Goal: Navigation & Orientation: Find specific page/section

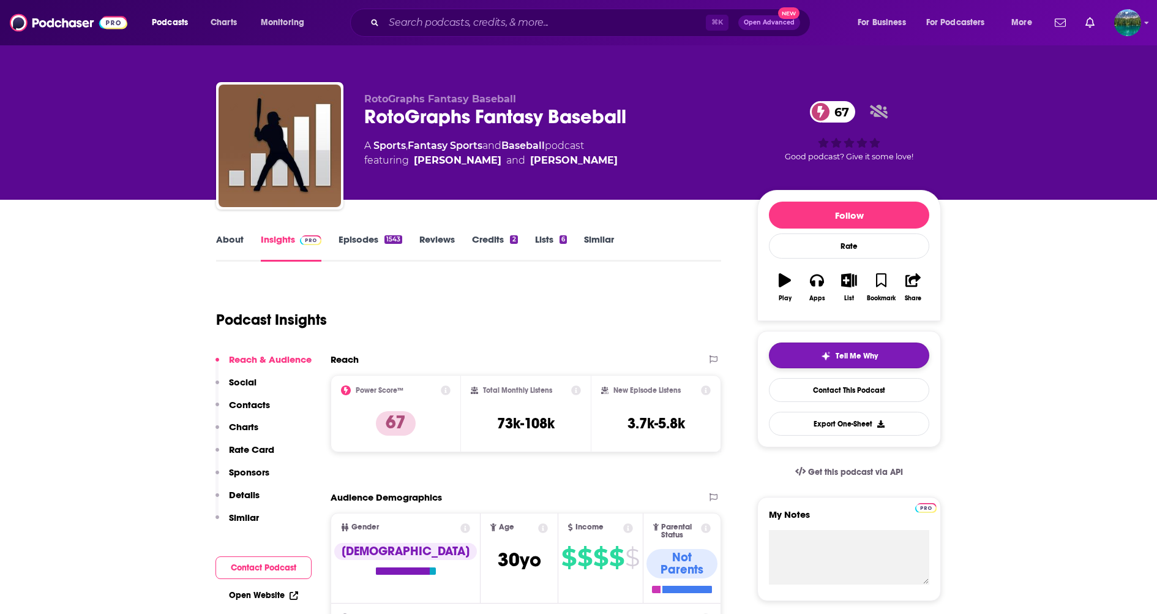
click at [829, 355] on img "button" at bounding box center [826, 356] width 10 height 10
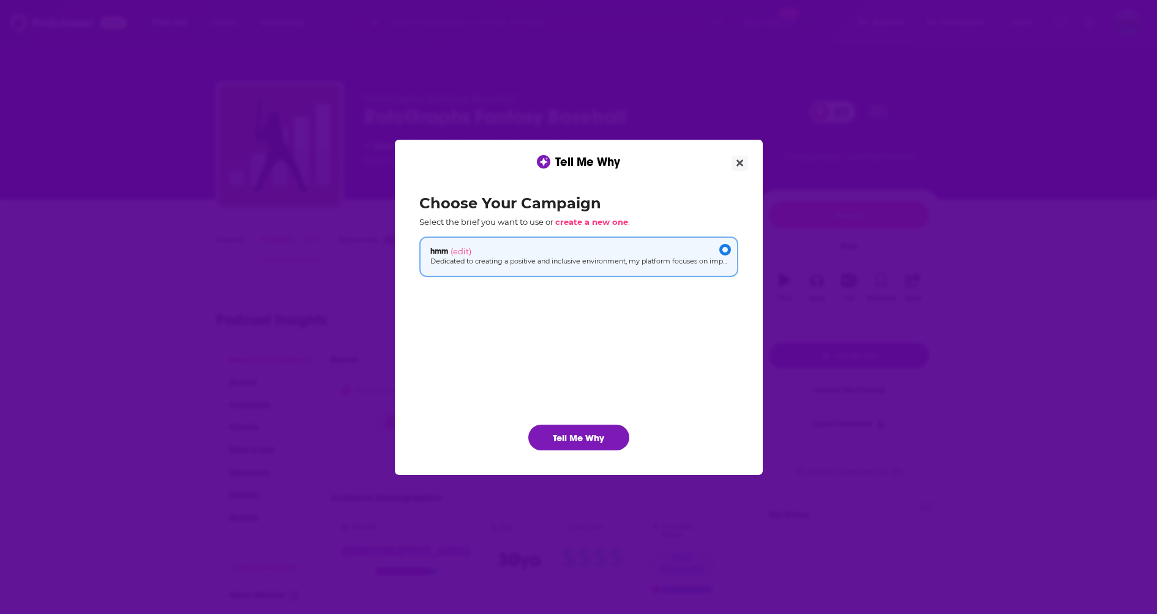
click at [991, 314] on div "Tell Me Why Choose Your Campaign Select the brief you want to use or create a n…" at bounding box center [578, 307] width 1157 height 614
click at [734, 160] on button "Close" at bounding box center [740, 163] width 17 height 15
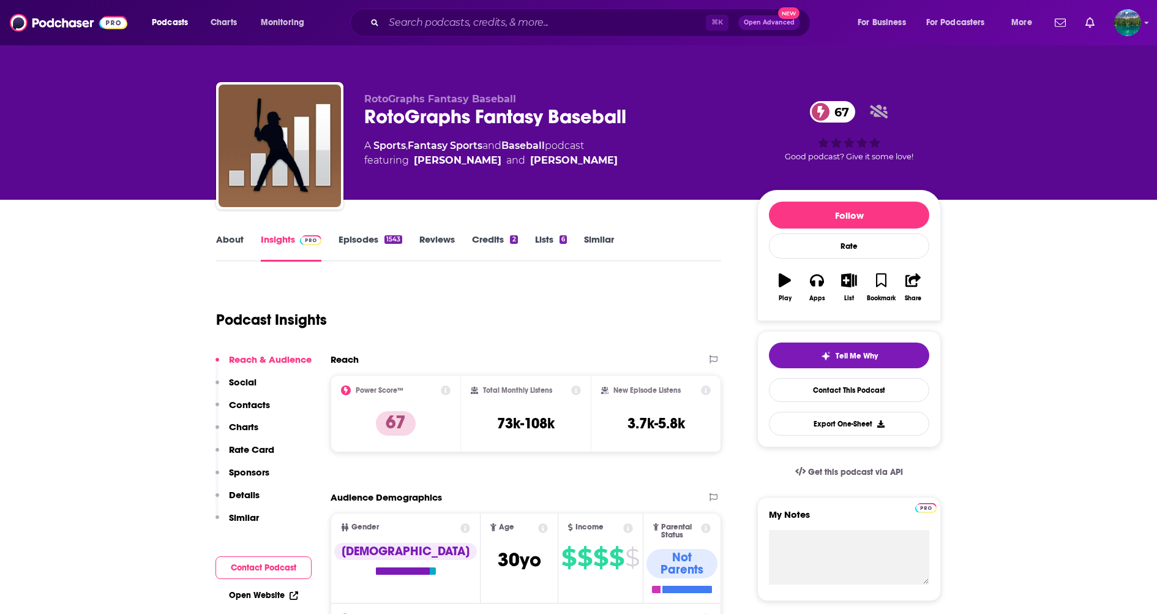
click at [735, 162] on div "A Sports , Fantasy Sports and Baseball podcast featuring [PERSON_NAME] and [PER…" at bounding box center [551, 152] width 374 height 29
click at [1134, 24] on img "Logged in as SamTest2341" at bounding box center [1128, 22] width 27 height 27
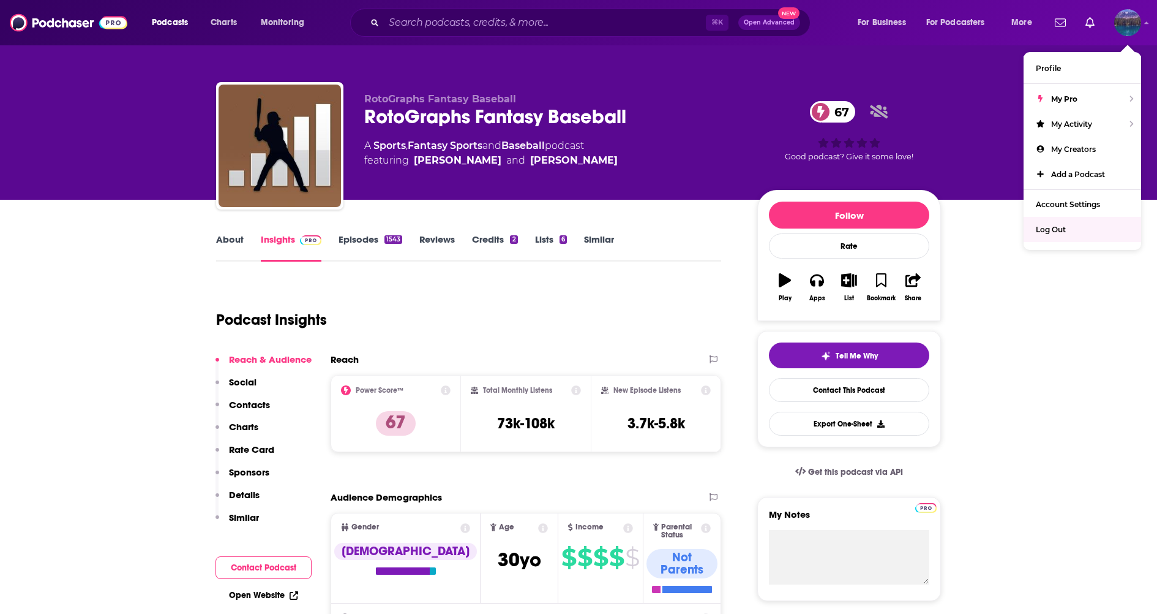
click at [1055, 230] on span "Log Out" at bounding box center [1051, 229] width 30 height 9
